Goal: Check status: Check status

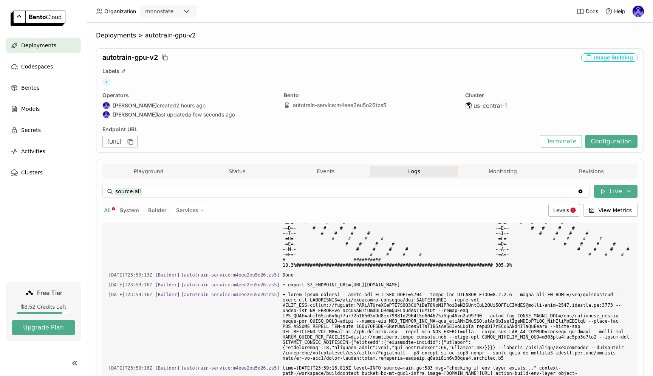
click at [50, 46] on span "Deployments" at bounding box center [38, 45] width 35 height 9
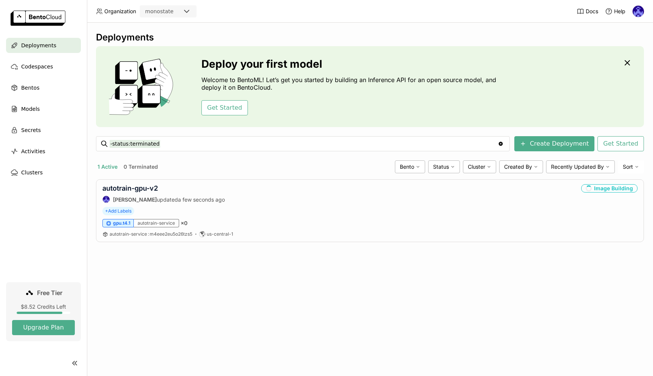
click at [443, 275] on div "Deployments Deploy your first model Welcome to BentoML! Let’s get you started b…" at bounding box center [370, 199] width 566 height 353
click at [343, 260] on div "Deployments Deploy your first model Welcome to BentoML! Let’s get you started b…" at bounding box center [370, 199] width 566 height 353
click at [399, 272] on div "Deployments Deploy your first model Welcome to BentoML! Let’s get you started b…" at bounding box center [370, 199] width 566 height 353
click at [302, 20] on header "Organization monostate Docs Help" at bounding box center [326, 11] width 653 height 23
click at [305, 219] on div "gpu.t4.1 autotrain-service × 1" at bounding box center [369, 223] width 535 height 8
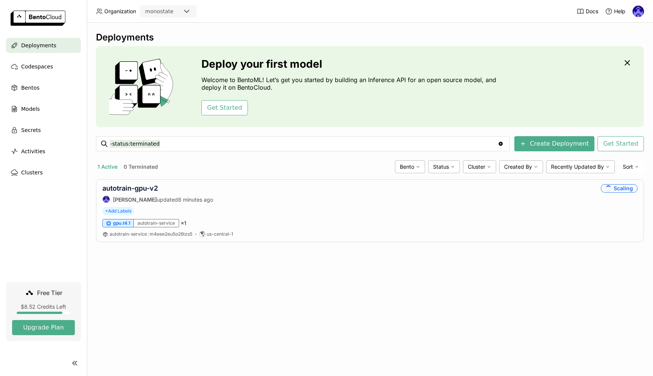
click at [288, 275] on div "Deployments Deploy your first model Welcome to BentoML! Let’s get you started b…" at bounding box center [370, 199] width 566 height 353
click at [144, 188] on link "autotrain-gpu-v2" at bounding box center [130, 188] width 56 height 8
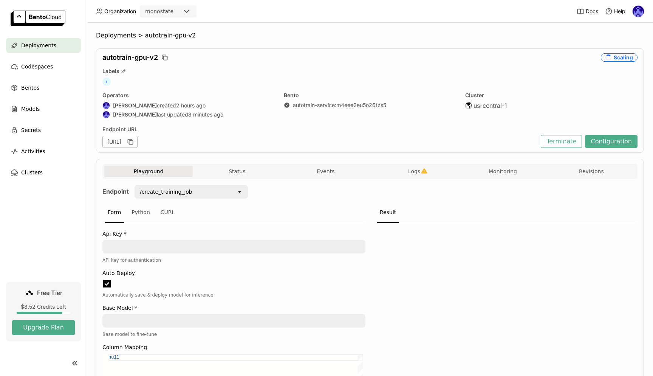
click at [414, 170] on span "Logs" at bounding box center [414, 171] width 12 height 7
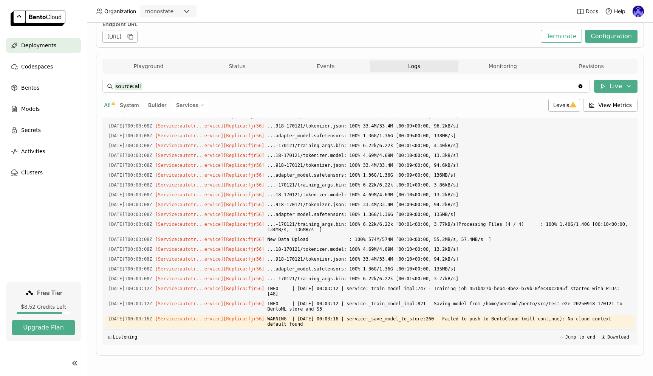
scroll to position [0, 0]
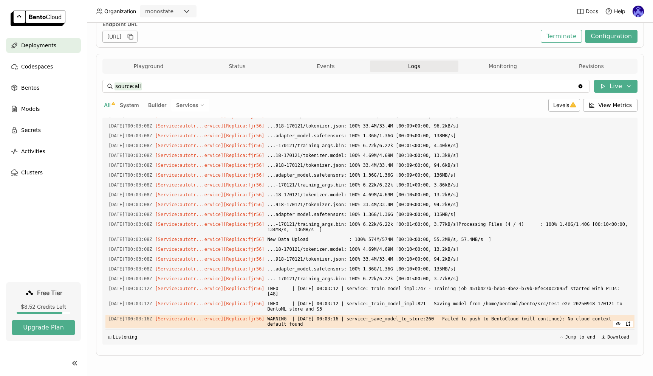
drag, startPoint x: 347, startPoint y: 323, endPoint x: 331, endPoint y: 324, distance: 15.9
click at [331, 324] on span "WARNING | [DATE] 00:03:16 | service:_save_model_to_store:260 - Failed to push t…" at bounding box center [450, 321] width 364 height 14
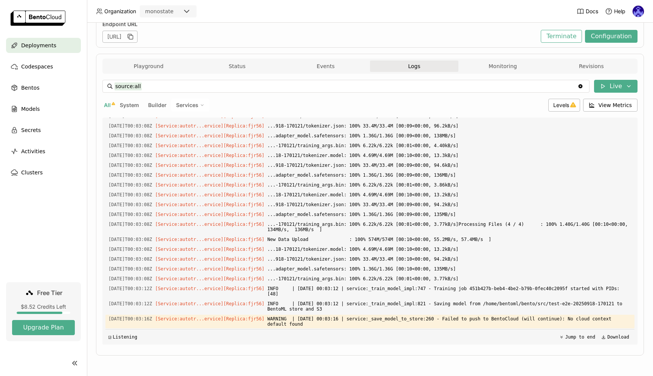
click at [331, 340] on div "◲ Listening Jump to end Download" at bounding box center [369, 336] width 529 height 15
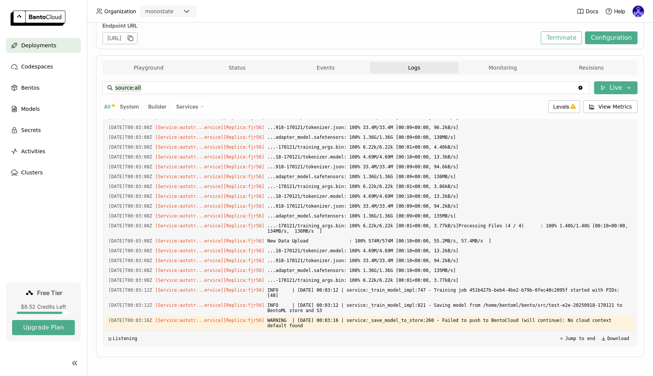
scroll to position [0, 0]
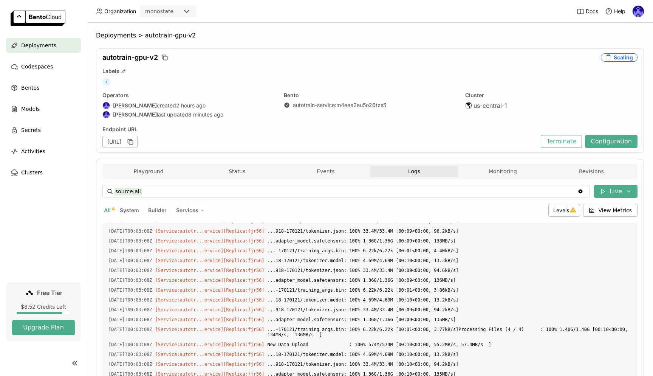
click at [58, 48] on div "Deployments" at bounding box center [43, 45] width 75 height 15
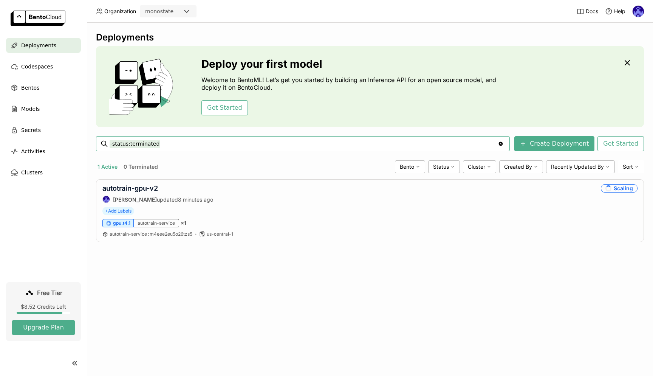
click at [392, 272] on div "Deployments Deploy your first model Welcome to BentoML! Let’s get you started b…" at bounding box center [370, 199] width 566 height 353
click at [203, 214] on div "+ Add Labels" at bounding box center [369, 211] width 535 height 8
click at [170, 191] on div "autotrain-gpu-v2" at bounding box center [157, 188] width 111 height 8
click at [144, 188] on link "autotrain-gpu-v2" at bounding box center [130, 188] width 56 height 8
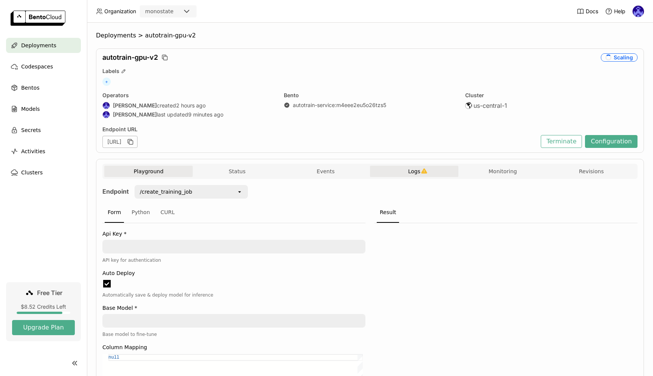
click at [414, 170] on span "Logs" at bounding box center [414, 171] width 12 height 7
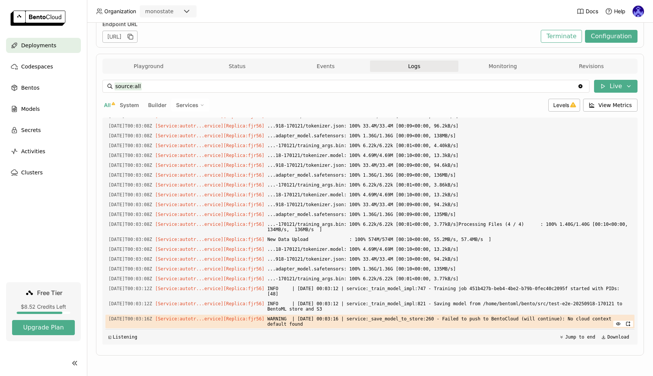
drag, startPoint x: 135, startPoint y: 316, endPoint x: 155, endPoint y: 320, distance: 20.7
click at [152, 320] on span "[DATE]T00:03:16Z" at bounding box center [130, 318] width 44 height 8
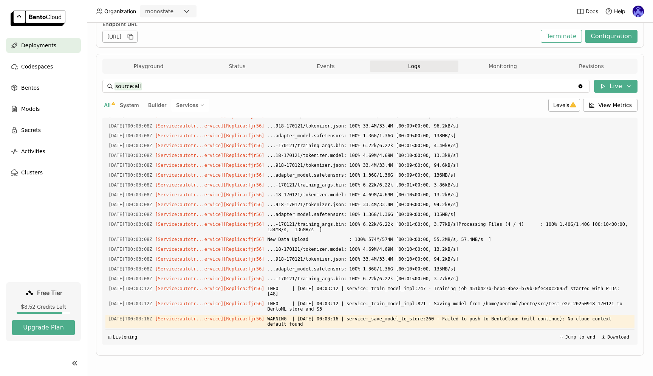
click at [177, 339] on div "◰ Listening Jump to end Download" at bounding box center [369, 336] width 529 height 15
click at [562, 108] on span "Levels" at bounding box center [561, 105] width 16 height 6
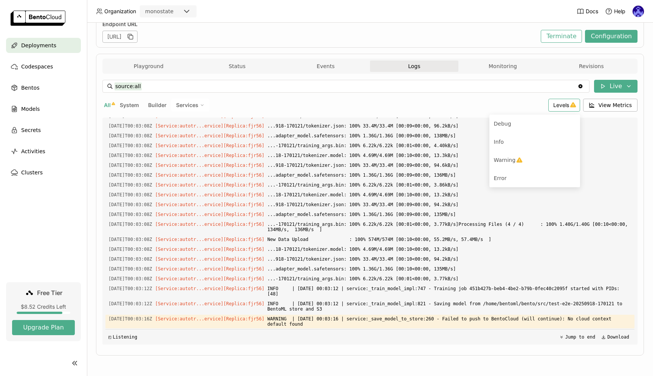
click at [452, 111] on div "source:all source:all Clear value Live All System Builder Services Levels Debug…" at bounding box center [369, 212] width 535 height 264
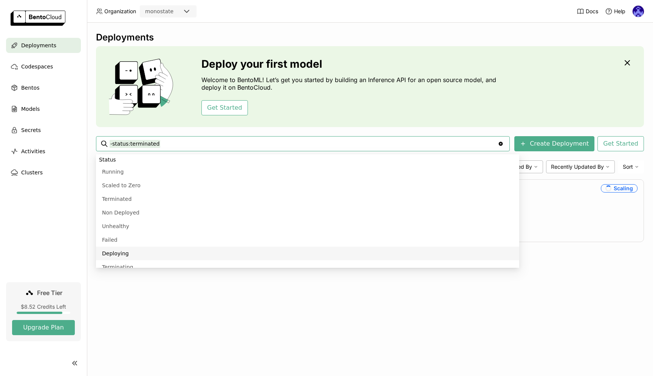
click at [298, 338] on div "Deployments Deploy your first model Welcome to BentoML! Let’s get you started b…" at bounding box center [370, 199] width 566 height 353
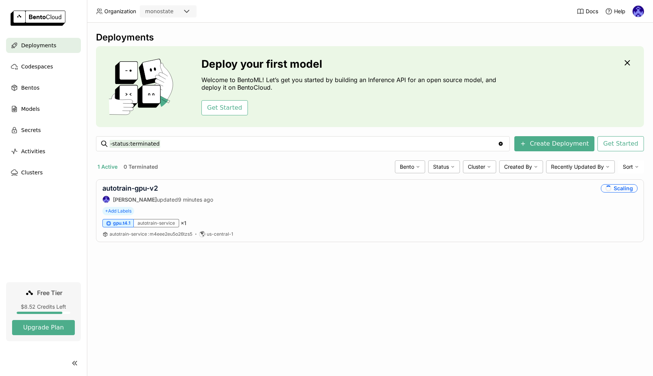
click at [234, 289] on div "Deployments Deploy your first model Welcome to BentoML! Let’s get you started b…" at bounding box center [370, 199] width 566 height 353
drag, startPoint x: 604, startPoint y: 176, endPoint x: 643, endPoint y: 214, distance: 54.5
click at [643, 214] on div "Deployments Deploy your first model Welcome to BentoML! Let’s get you started b…" at bounding box center [370, 142] width 548 height 221
click at [641, 212] on div "autotrain-gpu-v2 [PERSON_NAME] updated 9 minutes ago Scaling + Add Labels gpu.t…" at bounding box center [370, 210] width 548 height 63
drag, startPoint x: 622, startPoint y: 202, endPoint x: 615, endPoint y: 189, distance: 14.7
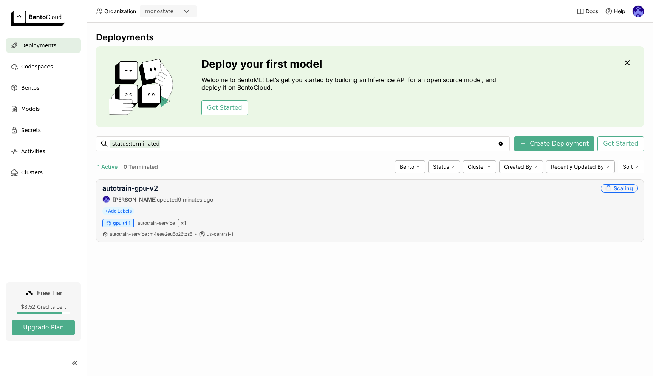
click at [619, 197] on div "autotrain-gpu-v2 [PERSON_NAME] updated 9 minutes ago Scaling" at bounding box center [369, 193] width 535 height 19
click at [615, 189] on div "Scaling" at bounding box center [619, 188] width 37 height 8
click at [572, 224] on div "gpu.t4.1 autotrain-service × 1" at bounding box center [369, 223] width 535 height 8
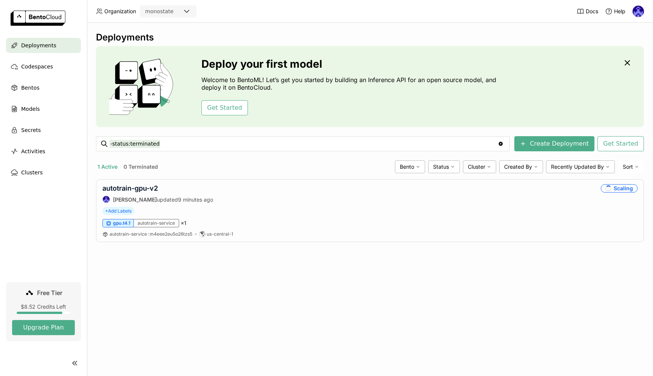
click at [271, 291] on div "Deployments Deploy your first model Welcome to BentoML! Let’s get you started b…" at bounding box center [370, 199] width 566 height 353
click at [340, 321] on div "Deployments Deploy your first model Welcome to BentoML! Let’s get you started b…" at bounding box center [370, 199] width 566 height 353
click at [337, 320] on div "Deployments Deploy your first model Welcome to BentoML! Let’s get you started b…" at bounding box center [370, 199] width 566 height 353
click at [243, 301] on div "Deployments Deploy your first model Welcome to BentoML! Let’s get you started b…" at bounding box center [370, 199] width 566 height 353
click at [374, 297] on div "Deployments Deploy your first model Welcome to BentoML! Let’s get you started b…" at bounding box center [370, 199] width 566 height 353
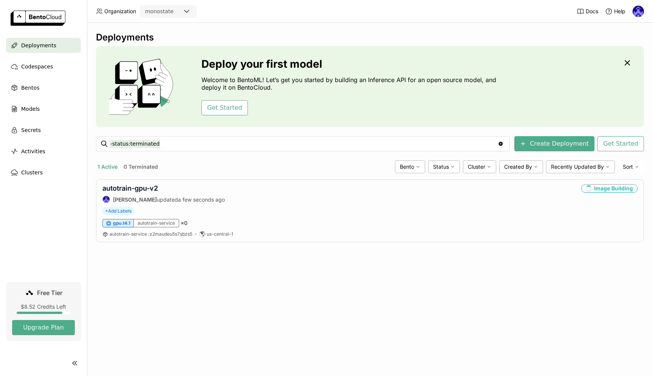
click at [342, 283] on div "Deployments Deploy your first model Welcome to BentoML! Let’s get you started b…" at bounding box center [370, 199] width 566 height 353
click at [262, 304] on div "Deployments Deploy your first model Welcome to BentoML! Let’s get you started b…" at bounding box center [370, 199] width 566 height 353
click at [254, 296] on div "Deployments Deploy your first model Welcome to BentoML! Let’s get you started b…" at bounding box center [370, 199] width 566 height 353
click at [141, 188] on link "autotrain-gpu-v2" at bounding box center [130, 188] width 56 height 8
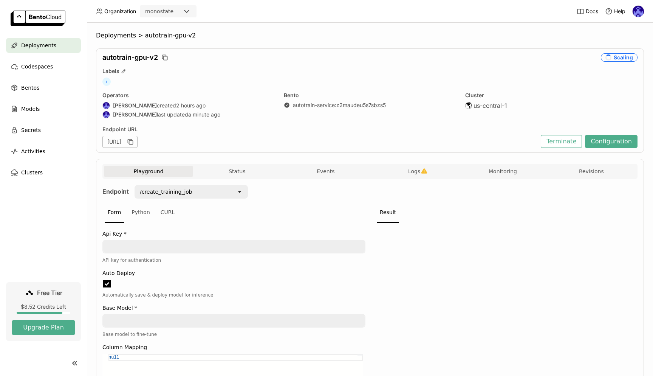
scroll to position [0, 0]
click at [408, 173] on span "Logs" at bounding box center [414, 171] width 12 height 7
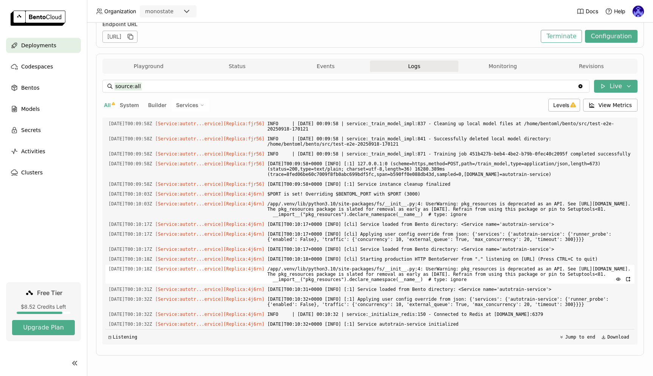
scroll to position [1407, 0]
click at [28, 49] on span "Deployments" at bounding box center [38, 45] width 35 height 9
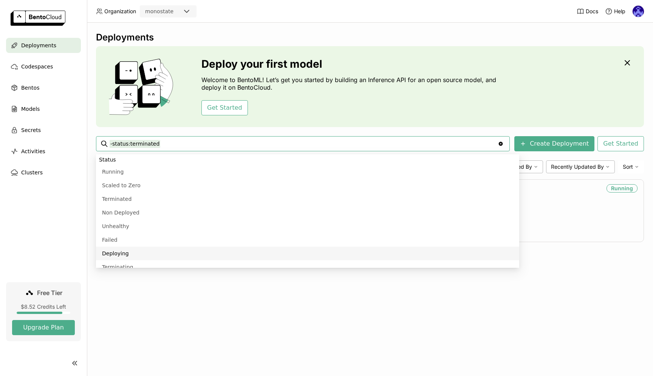
click at [397, 293] on div "Deployments Deploy your first model Welcome to BentoML! Let’s get you started b…" at bounding box center [370, 199] width 566 height 353
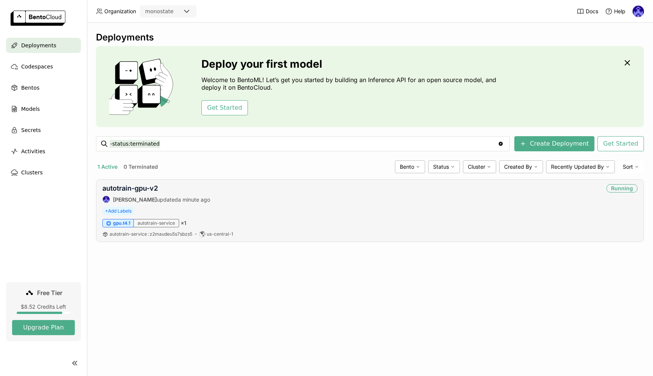
click at [229, 188] on div "autotrain-gpu-v2 [PERSON_NAME] updated a minute ago Running" at bounding box center [369, 193] width 535 height 19
click at [157, 184] on link "autotrain-gpu-v2" at bounding box center [130, 188] width 56 height 8
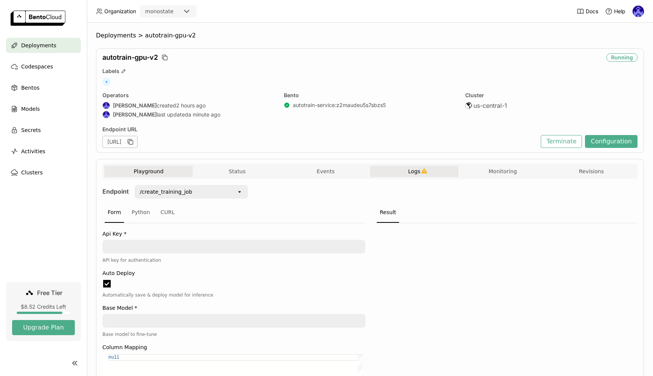
click at [431, 171] on button "Logs" at bounding box center [414, 170] width 88 height 11
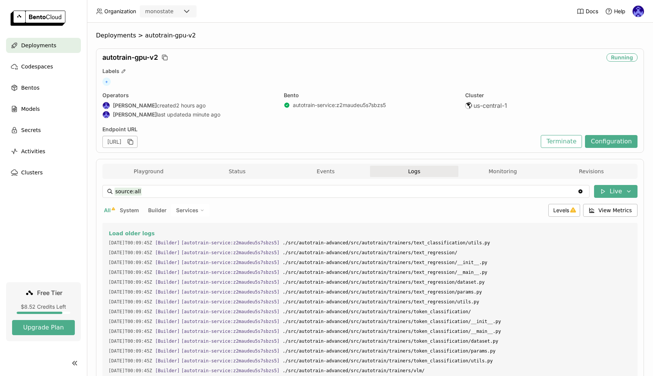
click at [410, 172] on span "Logs" at bounding box center [414, 171] width 12 height 7
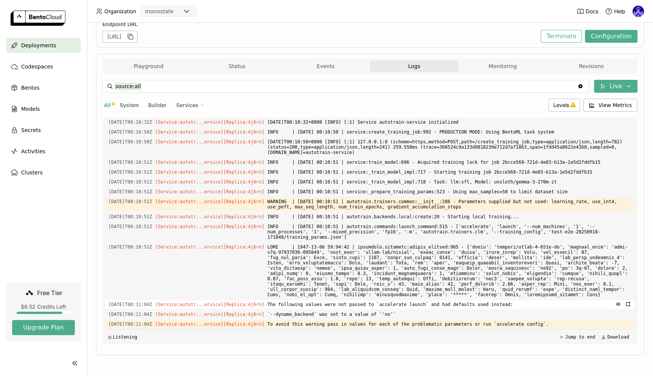
click at [417, 305] on span "The following values were not passed to `accelerate launch` and had defaults us…" at bounding box center [450, 304] width 364 height 8
click at [448, 300] on span "The following values were not passed to `accelerate launch` and had defaults us…" at bounding box center [450, 304] width 364 height 8
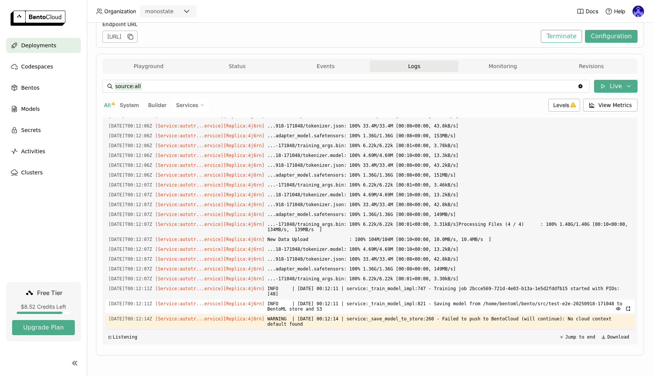
scroll to position [4959, 0]
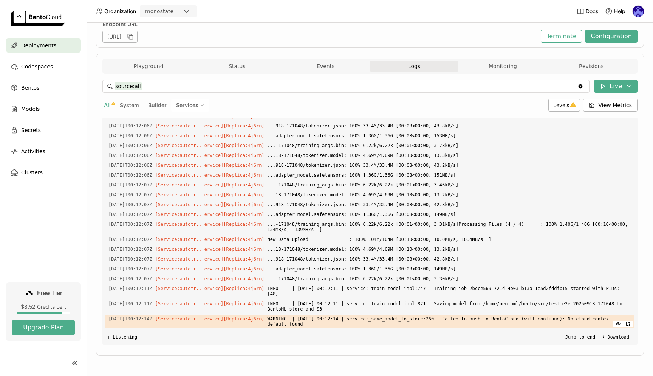
drag, startPoint x: 342, startPoint y: 323, endPoint x: 275, endPoint y: 318, distance: 67.1
click at [275, 318] on div "[DATE]T00:12:14Z [Service:autotr...ervice] [Replica: 4j6rn ] WARNING | [DATE] 0…" at bounding box center [369, 321] width 529 height 14
copy div "WARNING | [DATE] 00:12:14 | service:_save_model_to_store:260 - Failed to push t…"
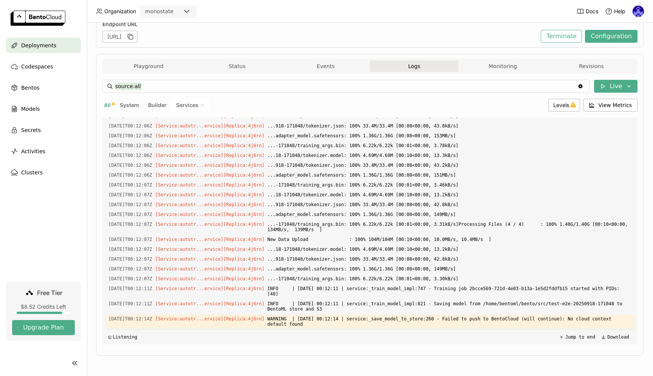
click at [370, 338] on div "◱ Listening Jump to end Download" at bounding box center [369, 336] width 529 height 15
click at [41, 68] on span "Codespaces" at bounding box center [37, 66] width 32 height 9
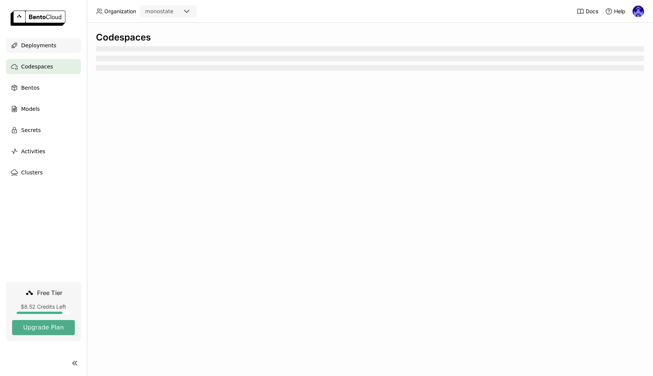
click at [43, 48] on span "Deployments" at bounding box center [38, 45] width 35 height 9
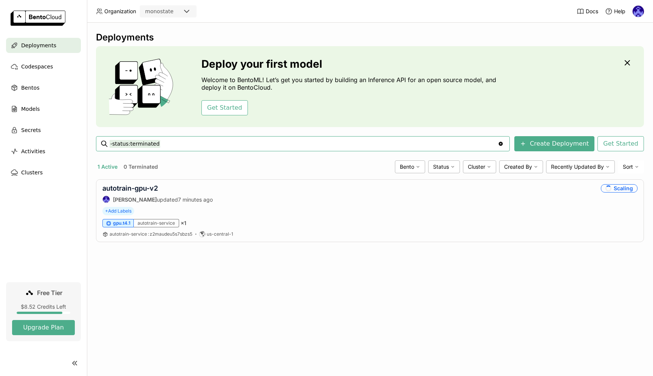
click at [405, 278] on div "Deployments Deploy your first model Welcome to BentoML! Let’s get you started b…" at bounding box center [370, 199] width 566 height 353
click at [122, 189] on link "autotrain-gpu-v2" at bounding box center [130, 188] width 56 height 8
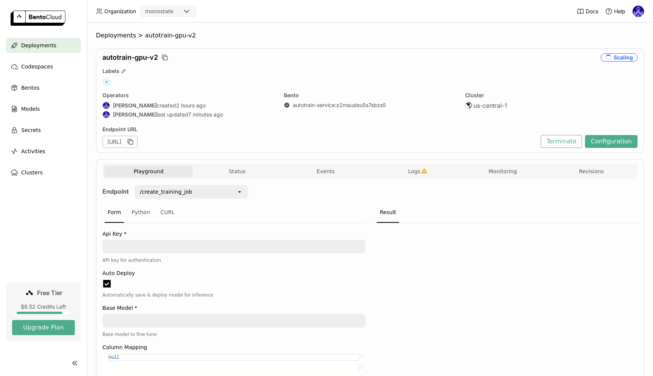
click at [491, 171] on button "Monitoring" at bounding box center [502, 170] width 88 height 11
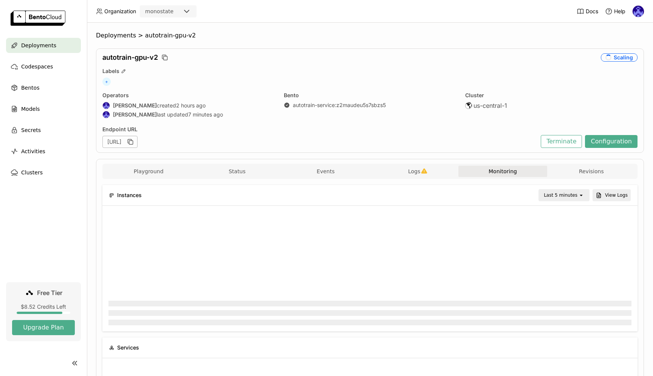
click at [402, 178] on div "Playground Status Events Logs Monitoring Revisions" at bounding box center [369, 171] width 531 height 13
click at [424, 172] on button "Logs" at bounding box center [414, 170] width 88 height 11
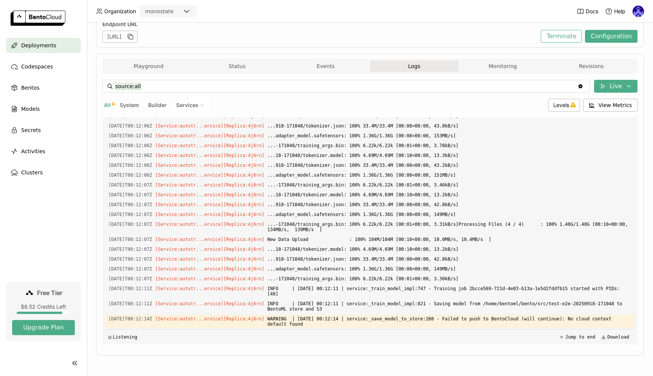
scroll to position [110, 255]
click at [40, 45] on span "Deployments" at bounding box center [38, 45] width 35 height 9
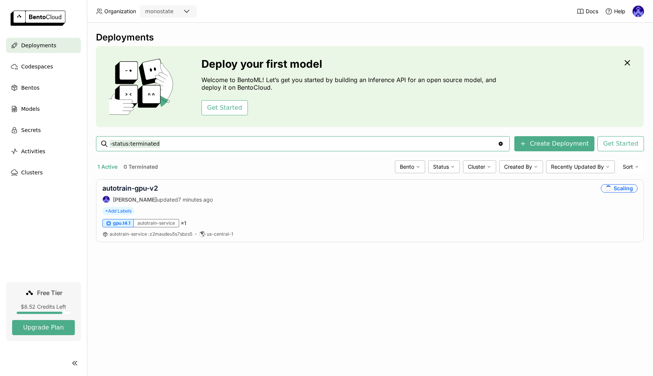
click at [422, 272] on div "Deployments Deploy your first model Welcome to BentoML! Let’s get you started b…" at bounding box center [370, 199] width 566 height 353
click at [133, 190] on link "autotrain-gpu-v2" at bounding box center [130, 188] width 56 height 8
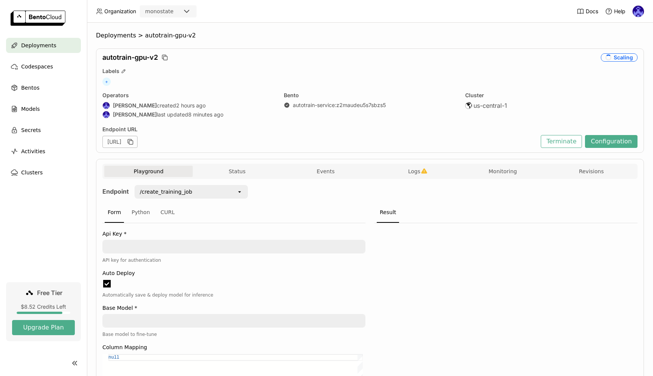
click at [47, 40] on div "Deployments" at bounding box center [43, 45] width 75 height 15
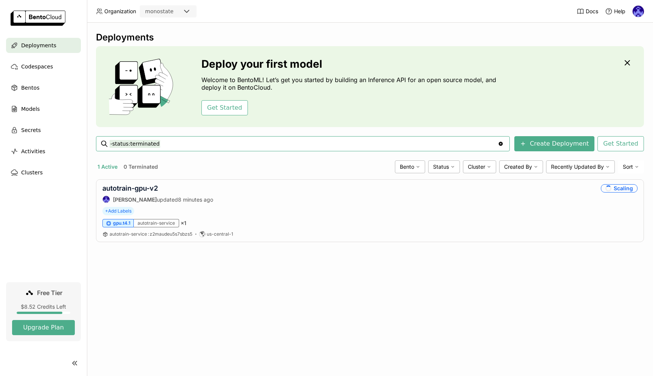
click at [399, 272] on div "Deployments Deploy your first model Welcome to BentoML! Let’s get you started b…" at bounding box center [370, 199] width 566 height 353
click at [141, 185] on link "autotrain-gpu-v2" at bounding box center [130, 188] width 56 height 8
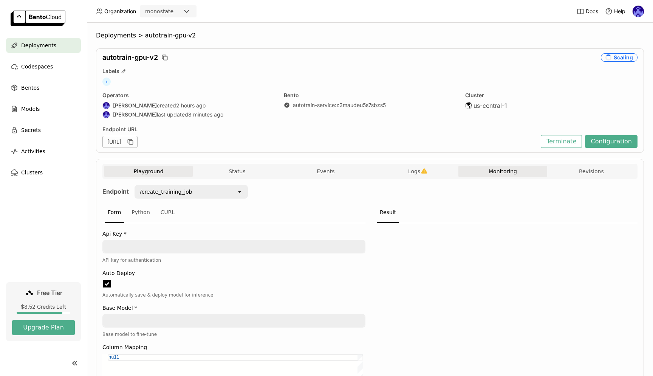
scroll to position [0, 0]
click at [496, 170] on button "Monitoring" at bounding box center [502, 170] width 88 height 11
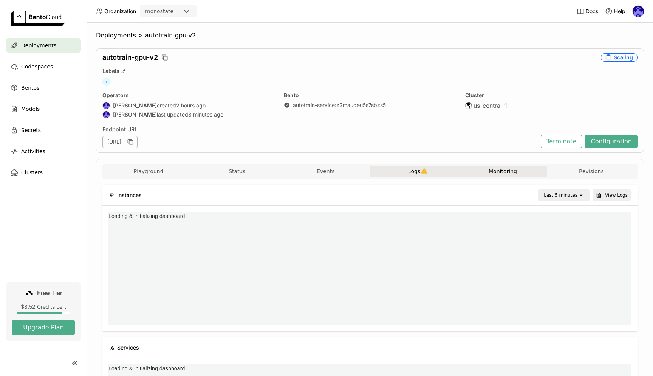
click at [427, 173] on button "Logs" at bounding box center [414, 170] width 88 height 11
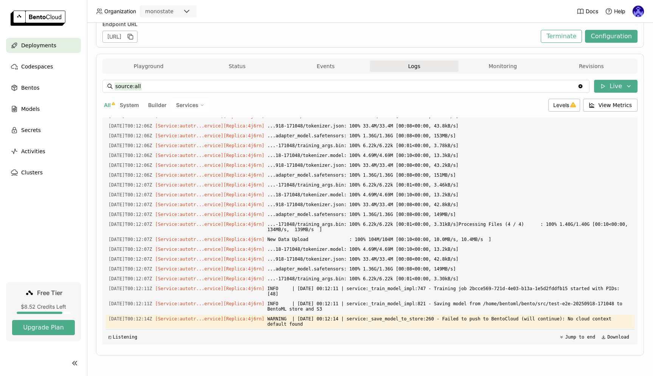
scroll to position [3, 3]
click at [374, 345] on div "source:all source:all Clear value Live All System Builder Services Levels View …" at bounding box center [369, 212] width 535 height 277
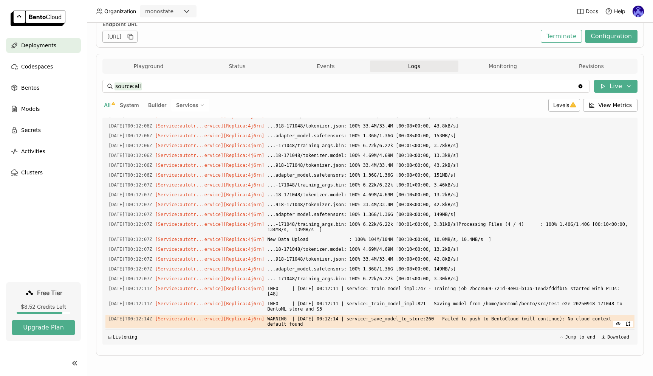
click at [339, 328] on div "Load older logs 2025-09-19T00:12:02Z [Service:autotr...ervice] [Replica: 4j6rn …" at bounding box center [369, 231] width 529 height 227
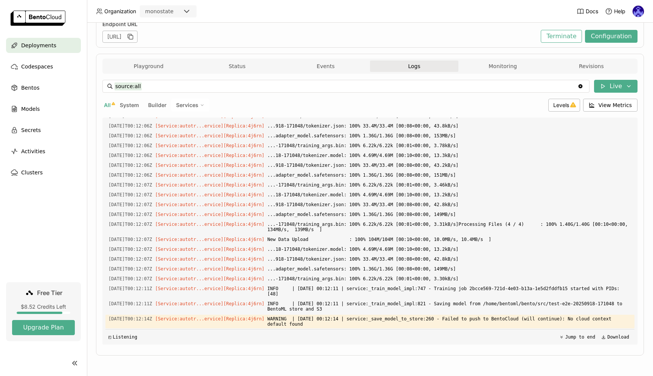
click at [364, 351] on div "Playground Status Events Logs Monitoring Revisions Endpoint /create_training_jo…" at bounding box center [370, 205] width 548 height 302
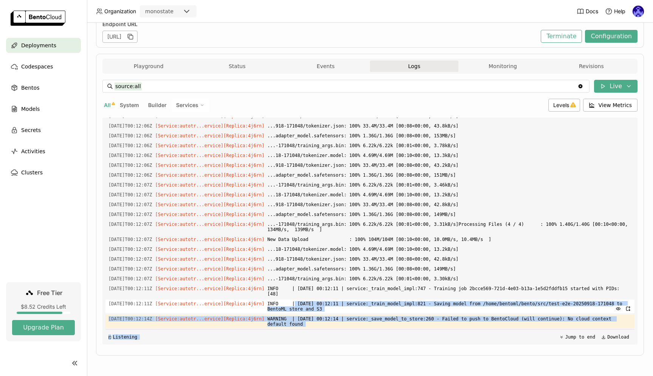
drag, startPoint x: 350, startPoint y: 329, endPoint x: 306, endPoint y: 303, distance: 50.6
click at [306, 303] on div "Load older logs 2025-09-19T00:12:02Z [Service:autotr...ervice] [Replica: 4j6rn …" at bounding box center [369, 231] width 529 height 227
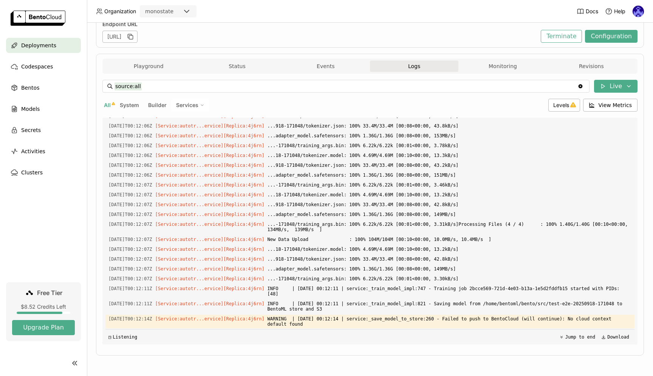
click at [385, 356] on div "Deployments > autotrain-gpu-v2 autotrain-gpu-v2 Scaling Labels + Operators Andr…" at bounding box center [370, 147] width 548 height 440
drag, startPoint x: 385, startPoint y: 348, endPoint x: 276, endPoint y: 280, distance: 128.3
click at [276, 280] on div "source:all source:all Clear value Live All System Builder Services Levels View …" at bounding box center [369, 212] width 535 height 277
click at [409, 302] on div "Load older logs 2025-09-19T00:12:02Z [Service:autotr...ervice] [Replica: 4j6rn …" at bounding box center [369, 231] width 529 height 227
drag, startPoint x: 381, startPoint y: 324, endPoint x: 107, endPoint y: 220, distance: 293.1
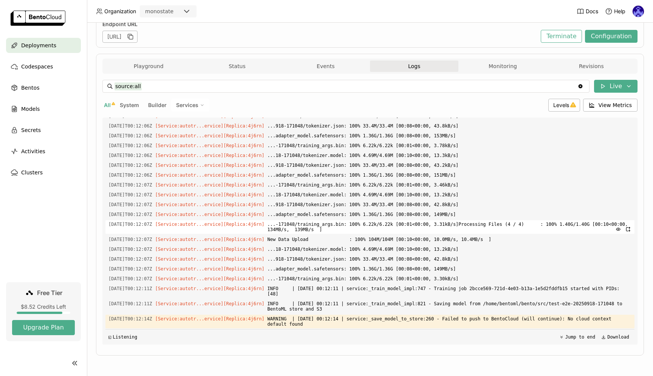
click at [107, 220] on div "Load older logs 2025-09-19T00:12:02Z [Service:autotr...ervice] [Replica: 4j6rn …" at bounding box center [369, 231] width 529 height 227
copy div "2025-09-19T00:12:07Z [Service:autotr...ervice] [Replica: 4j6rn ] ...-171048/tra…"
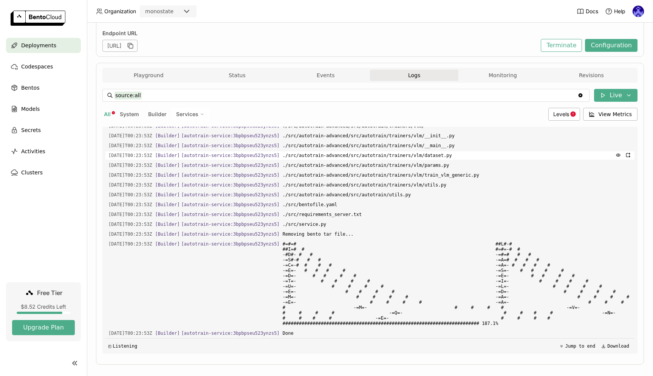
scroll to position [105, 0]
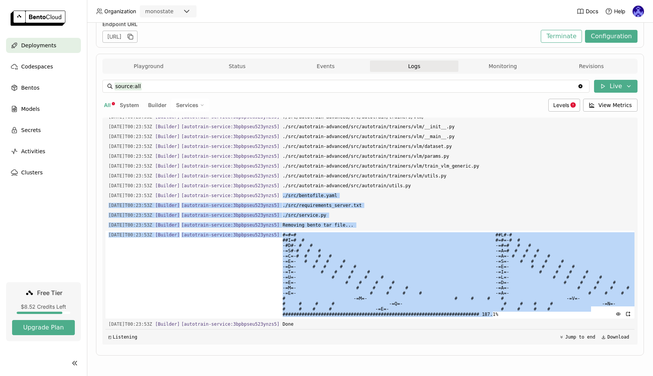
drag, startPoint x: 448, startPoint y: 192, endPoint x: 590, endPoint y: 314, distance: 187.6
click at [590, 314] on div "Load older logs 2025-09-19T00:18:49Z [Service:autotr...ervice] [Replica: 4j6rn …" at bounding box center [369, 231] width 529 height 227
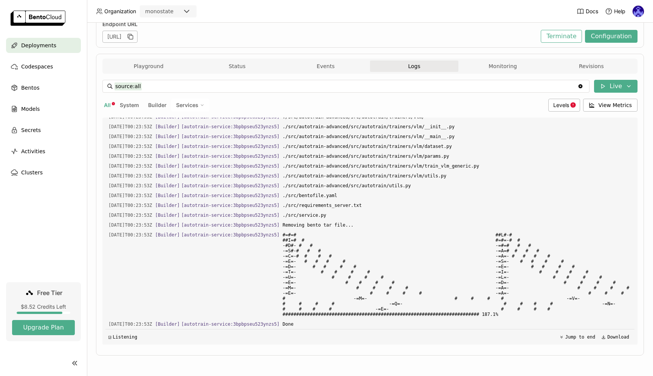
click at [424, 351] on div "Playground Status Events Logs Monitoring Revisions Endpoint /create_training_jo…" at bounding box center [370, 205] width 548 height 302
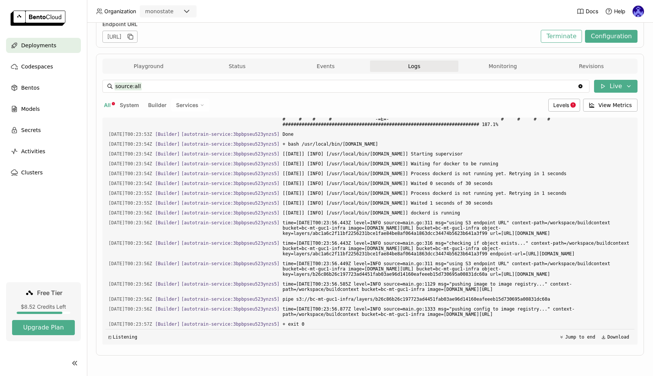
scroll to position [3388, 0]
click at [26, 45] on span "Deployments" at bounding box center [38, 45] width 35 height 9
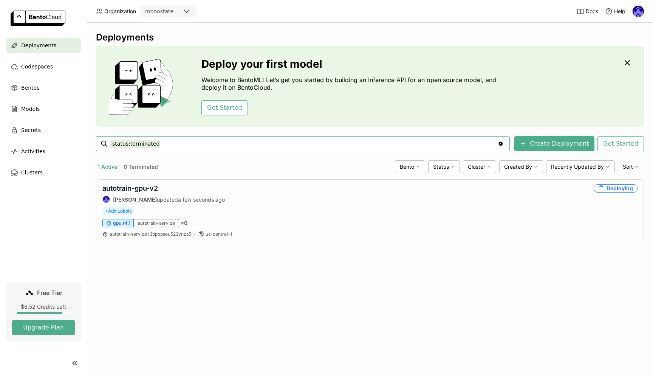
click at [480, 264] on div "Deployments Deploy your first model Welcome to BentoML! Let’s get you started b…" at bounding box center [370, 199] width 566 height 353
click at [156, 192] on link "autotrain-gpu-v2" at bounding box center [130, 188] width 56 height 8
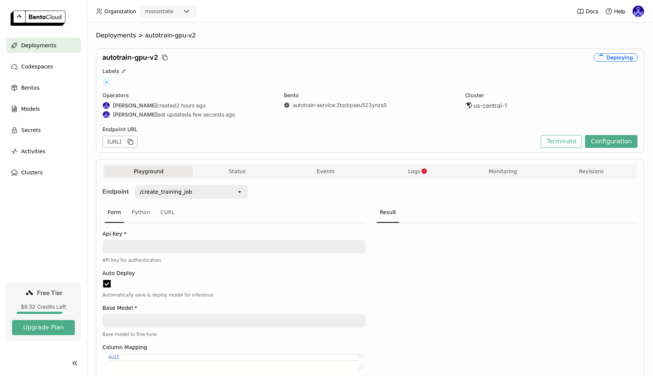
scroll to position [0, 0]
click at [414, 169] on span "Logs" at bounding box center [414, 171] width 12 height 7
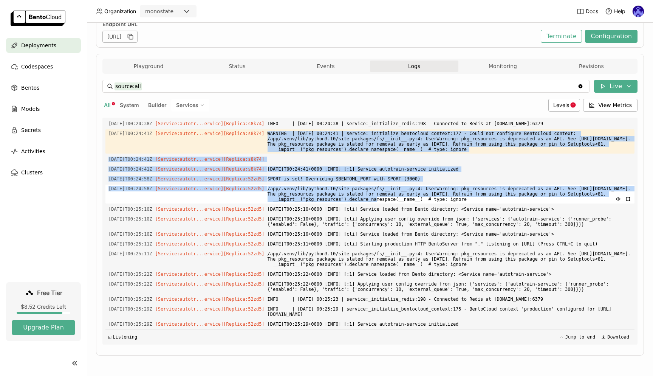
scroll to position [1565, 0]
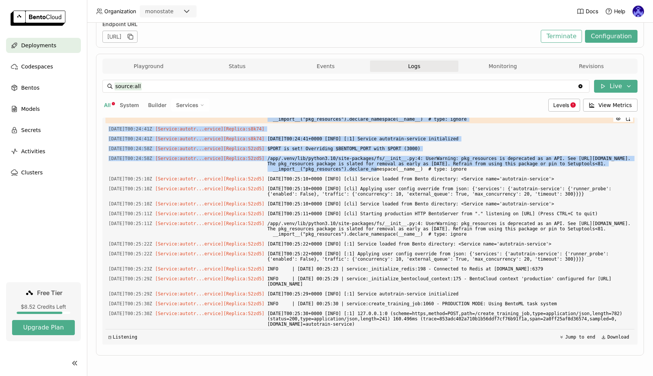
drag, startPoint x: 279, startPoint y: 167, endPoint x: 486, endPoint y: 189, distance: 207.9
click at [486, 123] on span "WARNING | 2025-09-19 00:24:41 | service:_initialize_bentocloud_context:177 - Co…" at bounding box center [450, 111] width 364 height 24
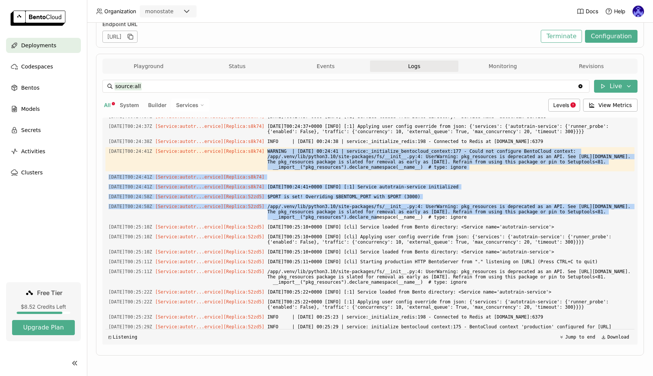
scroll to position [1818, 0]
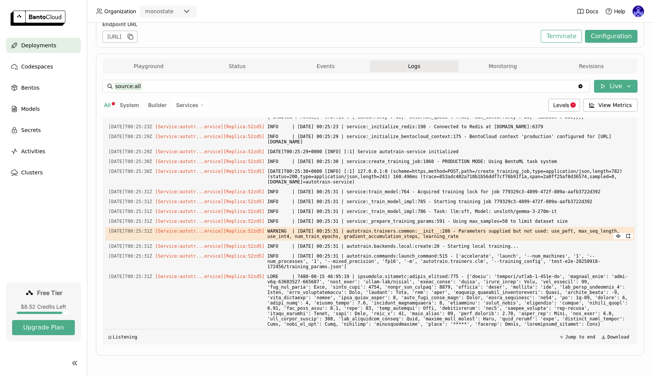
copy span "WARNING | 2025-09-19 00:24:41 | service:_initialize_bentocloud_context:177 - Co…"
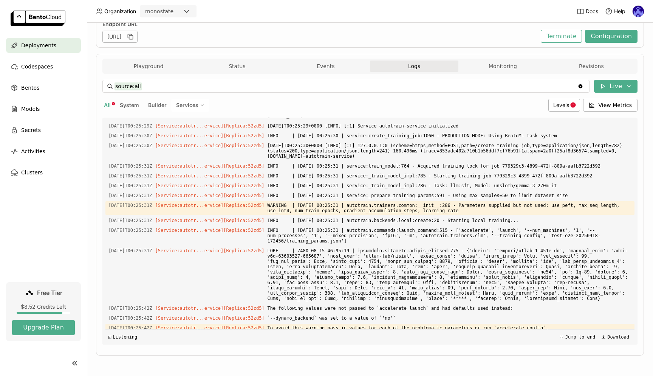
scroll to position [1599, 0]
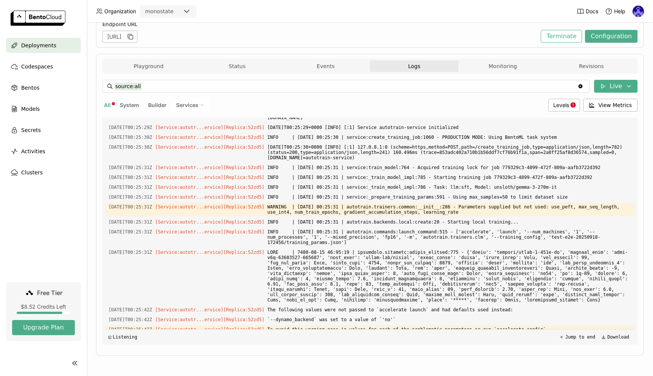
copy span "WARNING | 2025-09-19 00:24:41 | service:_initialize_bentocloud_context:177 - Co…"
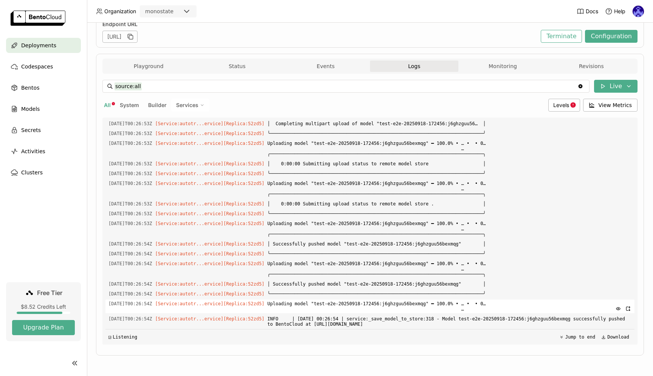
scroll to position [7838, 0]
click at [36, 112] on span "Models" at bounding box center [30, 108] width 19 height 9
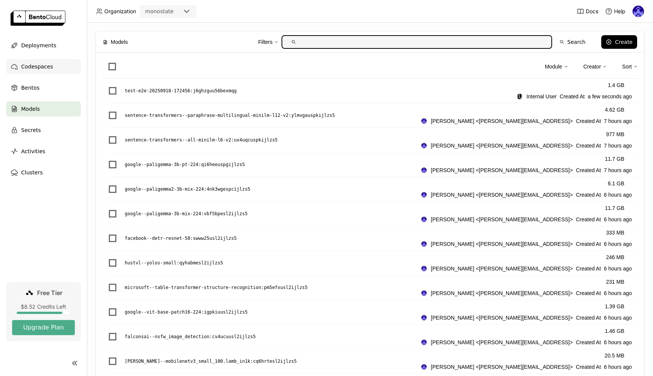
click at [50, 64] on span "Codespaces" at bounding box center [37, 66] width 32 height 9
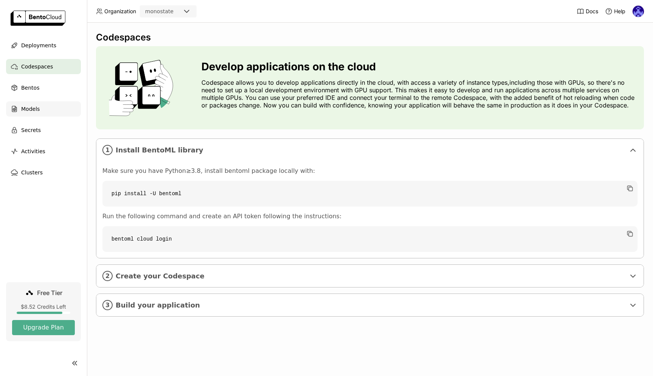
click at [40, 108] on div "Models" at bounding box center [43, 108] width 75 height 15
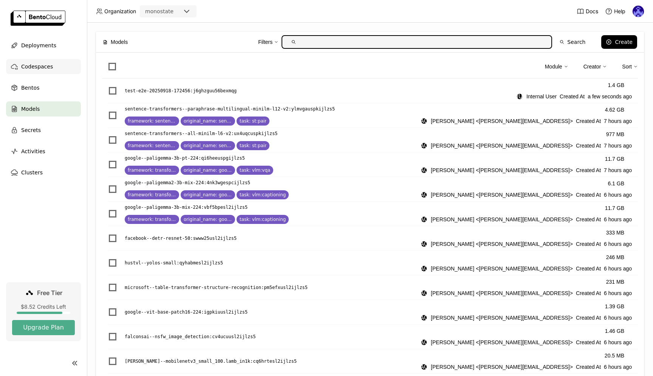
click at [51, 67] on span "Codespaces" at bounding box center [37, 66] width 32 height 9
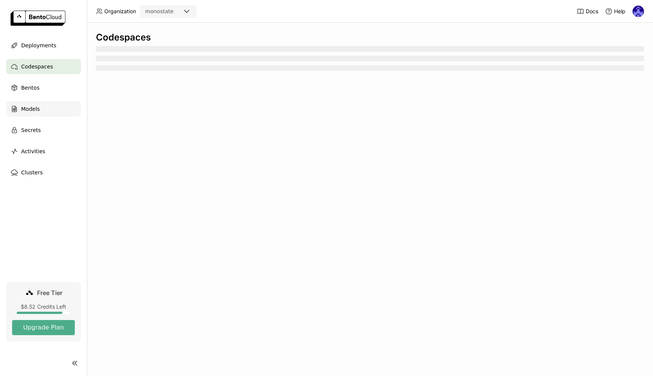
click at [49, 112] on div "Models" at bounding box center [43, 108] width 75 height 15
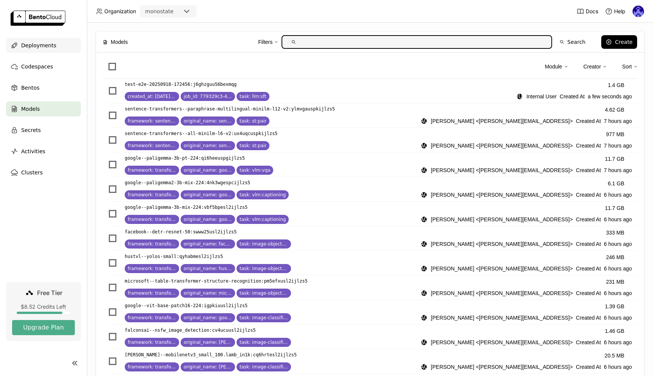
click at [48, 50] on div "Deployments" at bounding box center [43, 45] width 75 height 15
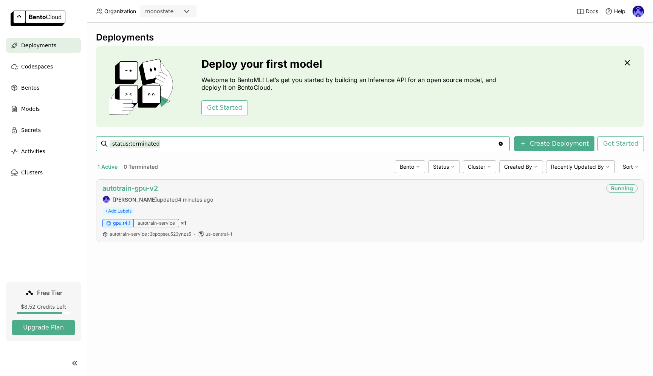
click at [148, 187] on link "autotrain-gpu-v2" at bounding box center [130, 188] width 56 height 8
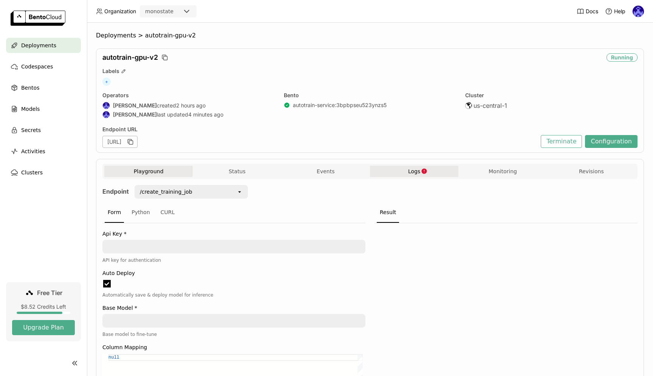
click at [422, 172] on icon "button" at bounding box center [424, 170] width 5 height 5
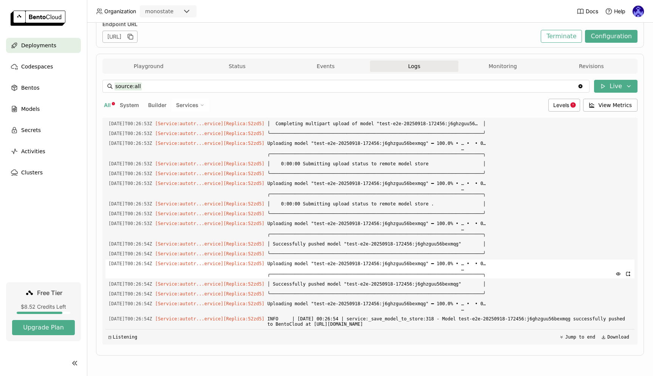
scroll to position [0, 0]
drag, startPoint x: 483, startPoint y: 325, endPoint x: 107, endPoint y: 244, distance: 385.0
click at [107, 244] on div "Load older logs 2025-09-19T00:26:50Z [Service:autotr...ervice] [Replica: 52zd5 …" at bounding box center [369, 231] width 529 height 227
copy div "2025-09-19T00:26:54Z [Service:autotr...ervice] [Replica: 52zd5 ] │ Successfully…"
click at [373, 363] on div "Deployments > autotrain-gpu-v2 autotrain-gpu-v2 Running Labels + Operators Andr…" at bounding box center [370, 147] width 548 height 440
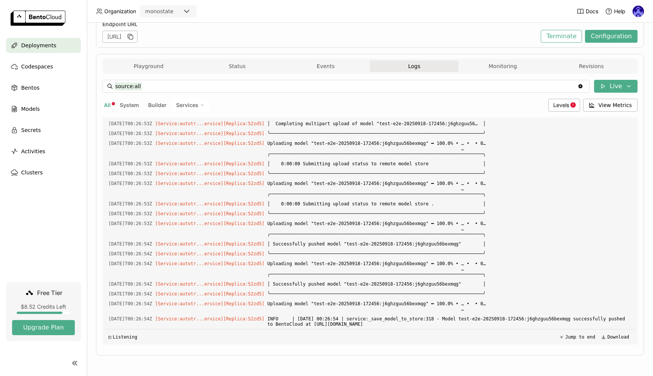
click at [379, 357] on div "Deployments > autotrain-gpu-v2 autotrain-gpu-v2 Running Labels + Operators Andr…" at bounding box center [370, 147] width 548 height 440
click at [479, 322] on span "INFO | 2025-09-19 00:26:54 | service:_save_model_to_store:318 - Model test-e2e-…" at bounding box center [450, 321] width 364 height 14
drag, startPoint x: 479, startPoint y: 322, endPoint x: 401, endPoint y: 308, distance: 79.9
click at [401, 308] on div "Load older logs 2025-09-19T00:26:50Z [Service:autotr...ervice] [Replica: 52zd5 …" at bounding box center [369, 231] width 529 height 227
click at [401, 307] on span "Uploading model "test-e2e-20250918-172456:j6ghzguu56bexmqg" ━ 100.0% • … • • 0……" at bounding box center [450, 306] width 364 height 14
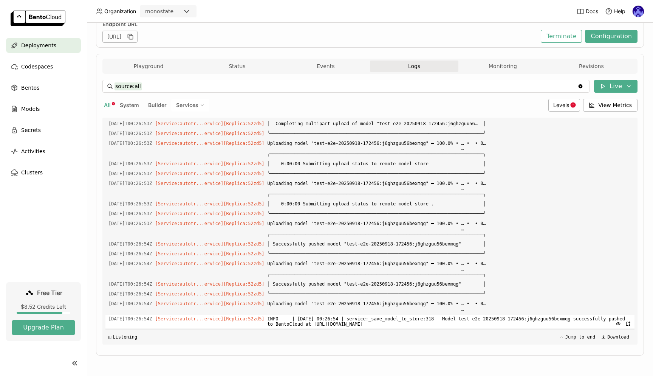
click at [494, 320] on span "INFO | 2025-09-19 00:26:54 | service:_save_model_to_store:318 - Model test-e2e-…" at bounding box center [450, 321] width 364 height 14
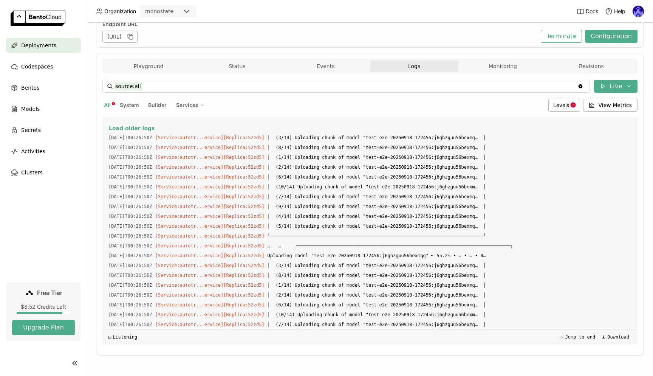
scroll to position [0, 0]
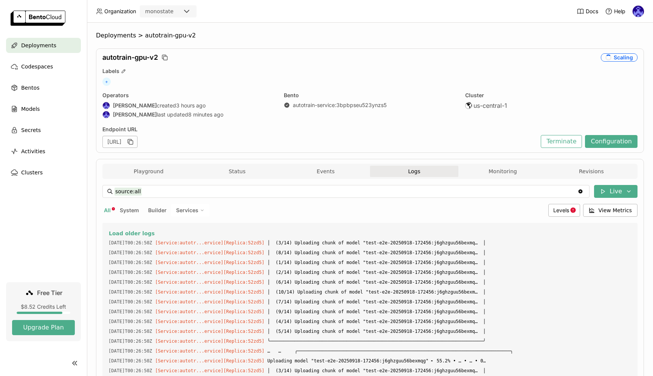
drag, startPoint x: 492, startPoint y: 322, endPoint x: 106, endPoint y: 233, distance: 396.2
click at [106, 233] on div "Load older logs 2025-09-19T00:26:50Z [Service:autotr...ervice] [Replica: 52zd5 …" at bounding box center [369, 336] width 529 height 227
copy div "Load older logs 2025-09-19T00:26:50Z [Service:autotr...ervice] [Replica: 52zd5 …"
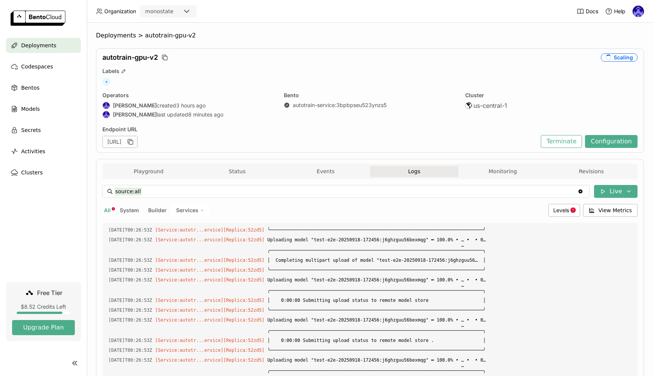
scroll to position [105, 0]
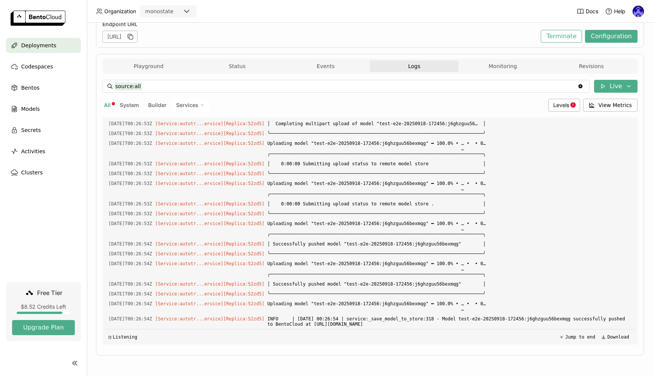
click at [268, 354] on div "Playground Status Events Logs Monitoring Revisions Endpoint /create_training_jo…" at bounding box center [370, 205] width 548 height 302
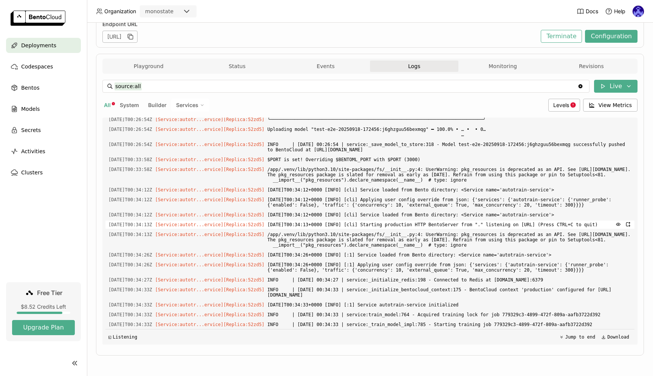
scroll to position [1128, 0]
click at [59, 45] on div "Deployments" at bounding box center [43, 45] width 75 height 15
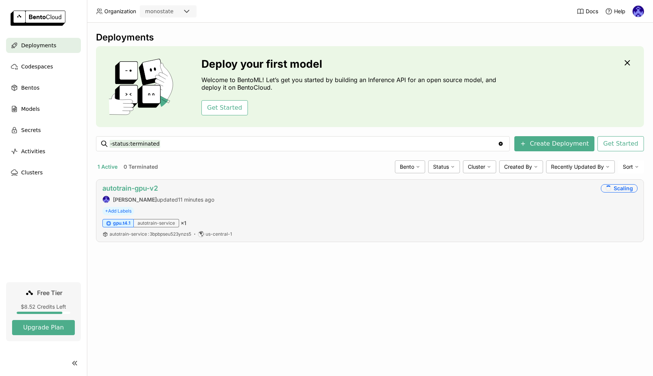
click at [148, 187] on link "autotrain-gpu-v2" at bounding box center [130, 188] width 56 height 8
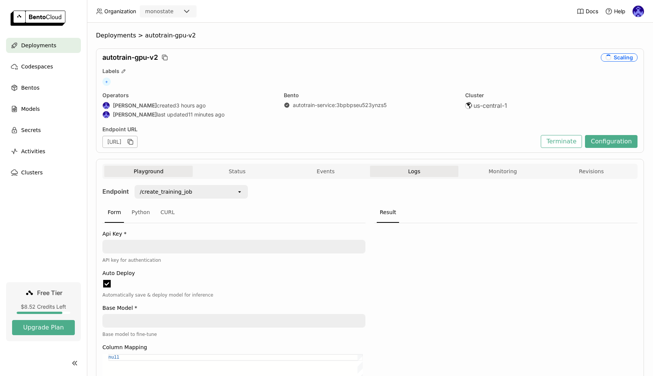
click at [425, 173] on button "Logs" at bounding box center [414, 170] width 88 height 11
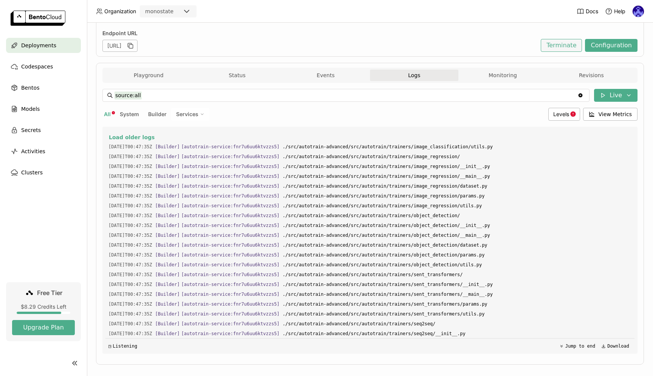
scroll to position [1241, 0]
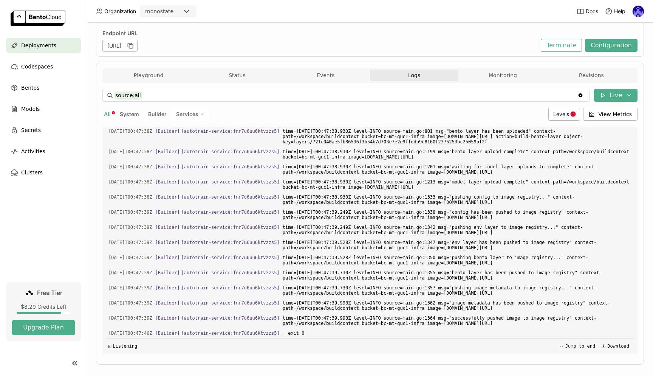
click at [425, 42] on div "[URL]" at bounding box center [319, 46] width 435 height 12
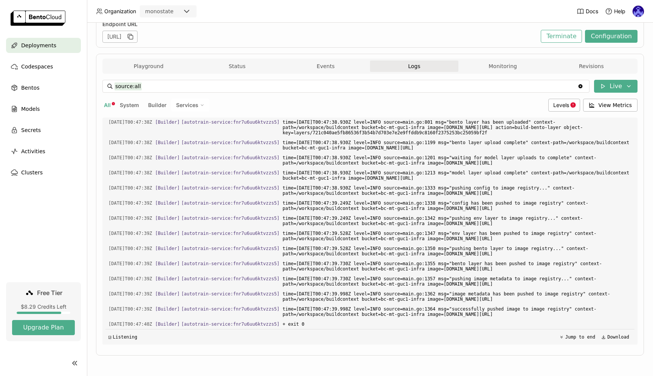
click at [43, 42] on span "Deployments" at bounding box center [38, 45] width 35 height 9
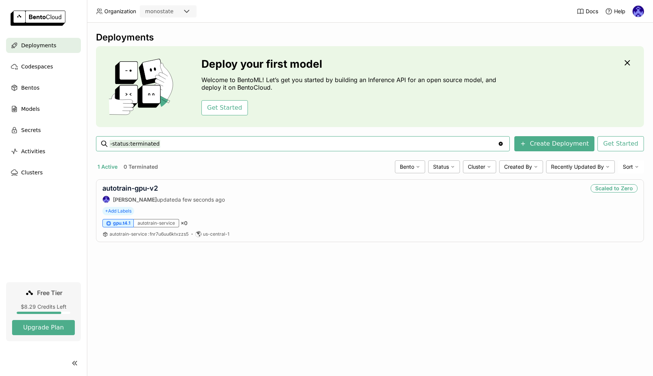
click at [291, 299] on div "Deployments Deploy your first model Welcome to BentoML! Let’s get you started b…" at bounding box center [370, 199] width 566 height 353
click at [434, 284] on div "Deployments Deploy your first model Welcome to BentoML! Let’s get you started b…" at bounding box center [370, 199] width 566 height 353
click at [387, 298] on div "Deployments Deploy your first model Welcome to BentoML! Let’s get you started b…" at bounding box center [370, 199] width 566 height 353
click at [152, 192] on link "autotrain-gpu-v2" at bounding box center [130, 188] width 56 height 8
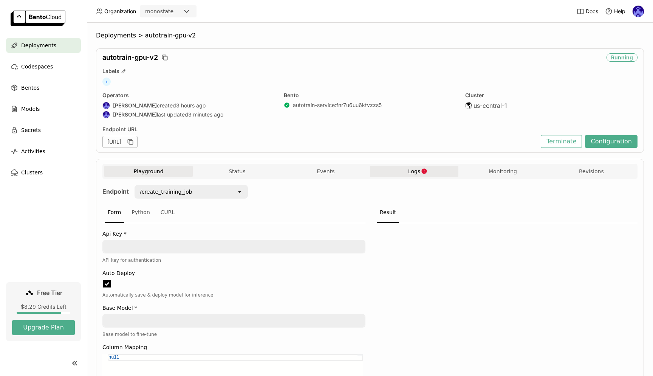
click at [408, 172] on span "Logs" at bounding box center [414, 171] width 12 height 7
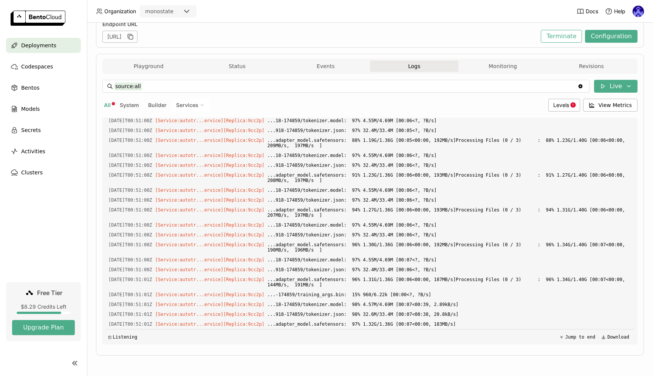
scroll to position [3657, 0]
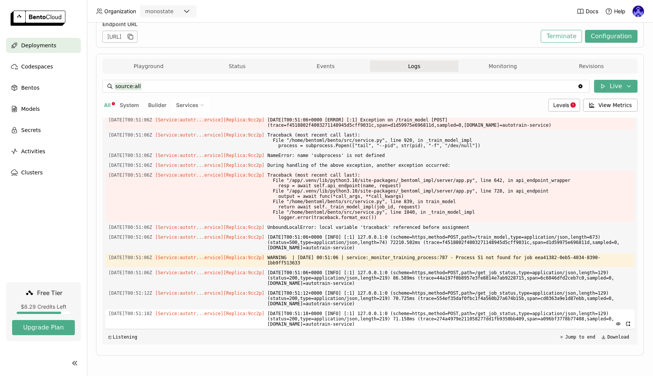
drag, startPoint x: 328, startPoint y: 138, endPoint x: 572, endPoint y: 322, distance: 305.4
click at [572, 322] on div "Load older logs 2025-09-19T00:47:35Z [Builder] [ autotrain-service:fnr7u6uu6ktv…" at bounding box center [369, 231] width 529 height 227
copy div "...-174859/training_args.bin: 100% 6.22k/6.22k [00:01<00:00, 2.63kB/s]Processin…"
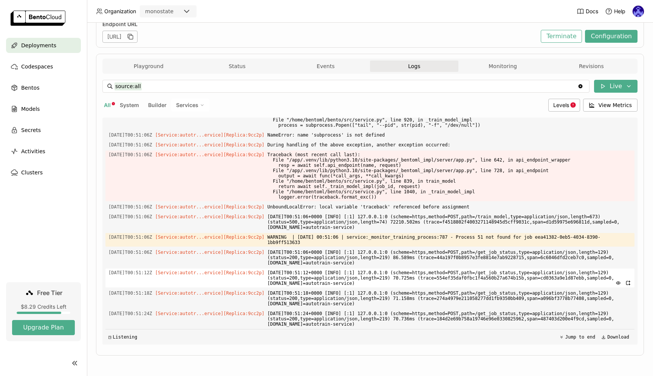
scroll to position [5116, 0]
click at [372, 351] on div "Playground Status Events Logs Monitoring Revisions Endpoint /create_training_jo…" at bounding box center [370, 205] width 548 height 302
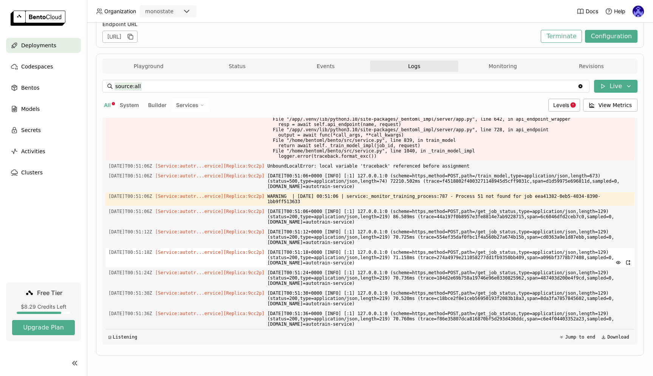
scroll to position [5110, 0]
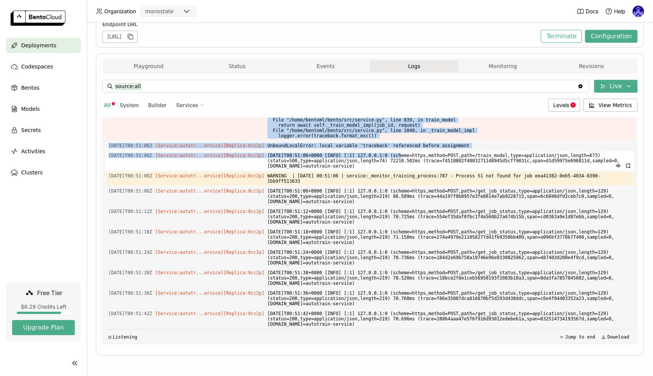
drag, startPoint x: 466, startPoint y: 187, endPoint x: 484, endPoint y: 200, distance: 21.8
click at [484, 200] on div "Load older logs 2025-09-19T00:47:35Z [Builder] [ autotrain-service:fnr7u6uu6ktv…" at bounding box center [369, 231] width 529 height 227
click at [435, 353] on div "Playground Status Events Logs Monitoring Revisions Endpoint /create_training_jo…" at bounding box center [370, 205] width 548 height 302
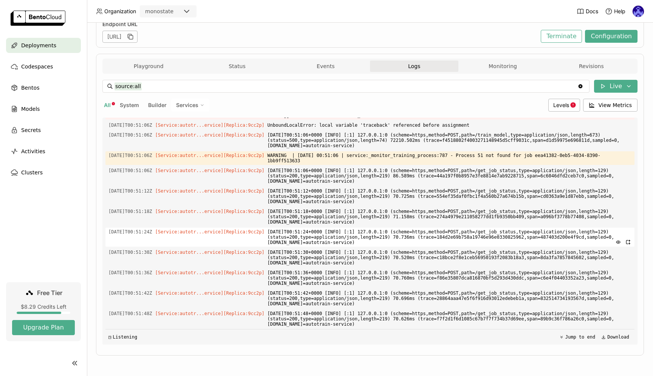
scroll to position [5174, 0]
drag, startPoint x: 572, startPoint y: 325, endPoint x: 108, endPoint y: 139, distance: 500.1
click at [108, 139] on div "Load older logs 2025-09-19T00:47:35Z [Builder] [ autotrain-service:fnr7u6uu6ktv…" at bounding box center [369, 231] width 529 height 227
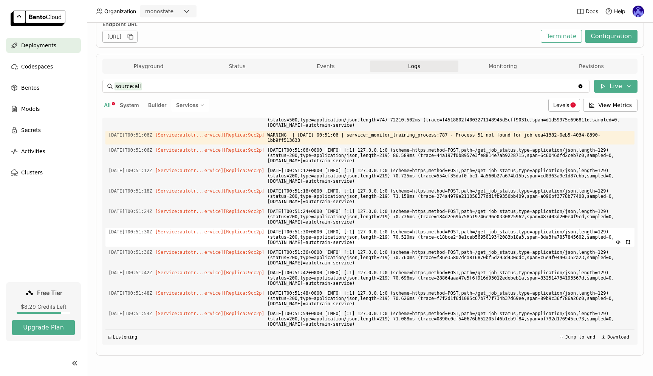
scroll to position [5245, 0]
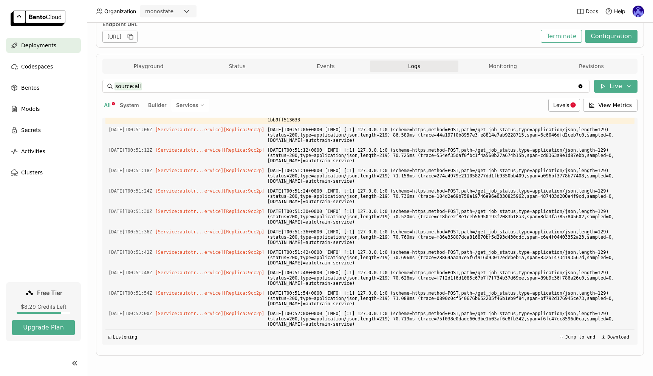
click at [360, 349] on div "source:all source:all Clear value Live All System Builder Services Levels View …" at bounding box center [369, 212] width 535 height 277
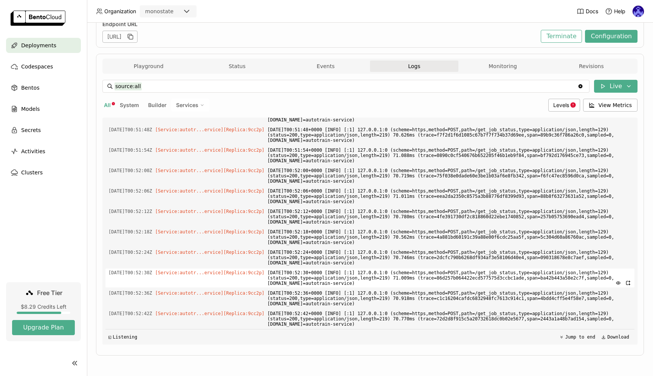
scroll to position [5450, 0]
drag, startPoint x: 467, startPoint y: 180, endPoint x: 568, endPoint y: 322, distance: 174.5
click at [568, 322] on div "Load older logs 2025-09-19T00:47:35Z [Builder] [ autotrain-service:fnr7u6uu6ktv…" at bounding box center [369, 231] width 529 height 227
copy div "2025-09-19T00:51:00Z [Service:autotr...ervice] [Replica: 9cc2p ] ...adapter_mod…"
